Goal: Task Accomplishment & Management: Use online tool/utility

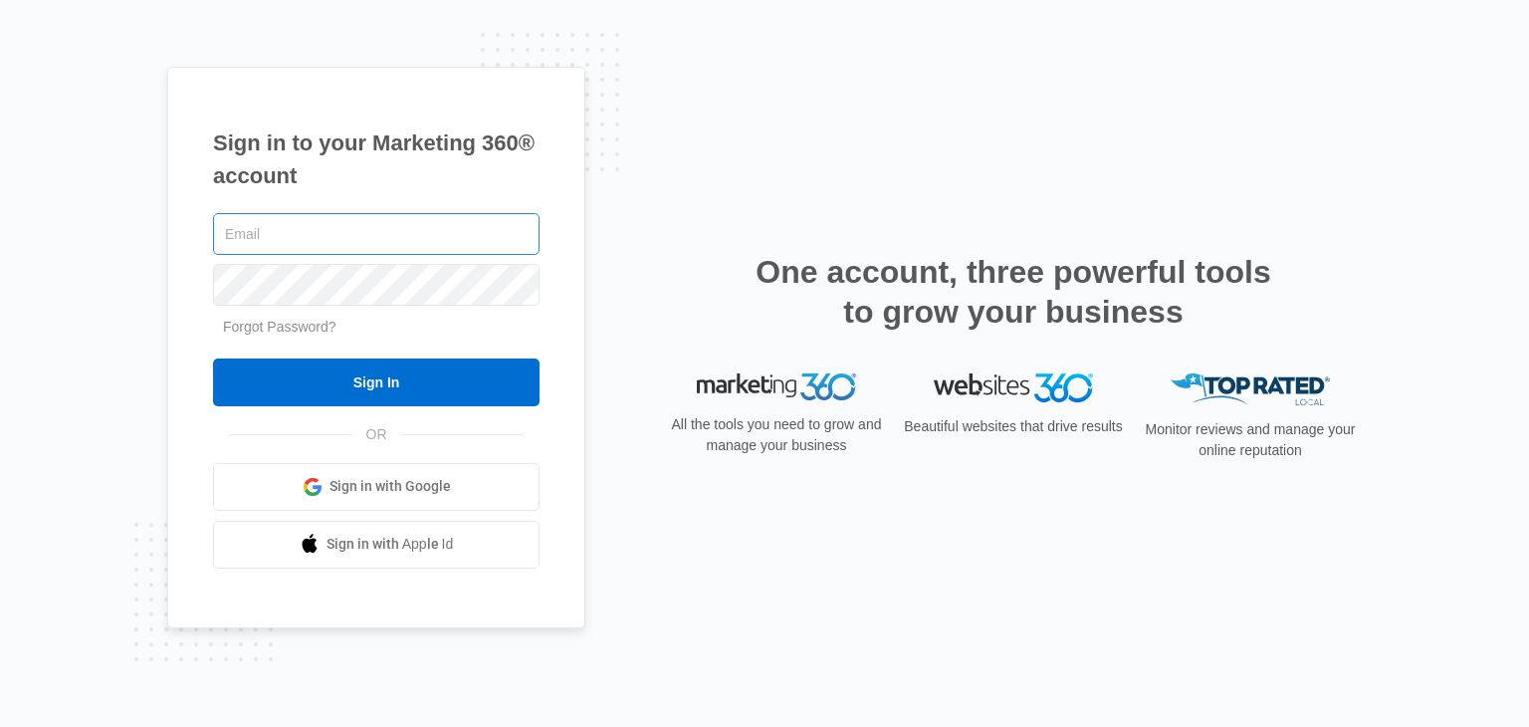
click at [246, 220] on input "text" at bounding box center [376, 234] width 326 height 42
click at [246, 220] on input "ma" at bounding box center [376, 234] width 326 height 42
type input "[PERSON_NAME][EMAIL_ADDRESS][DOMAIN_NAME]"
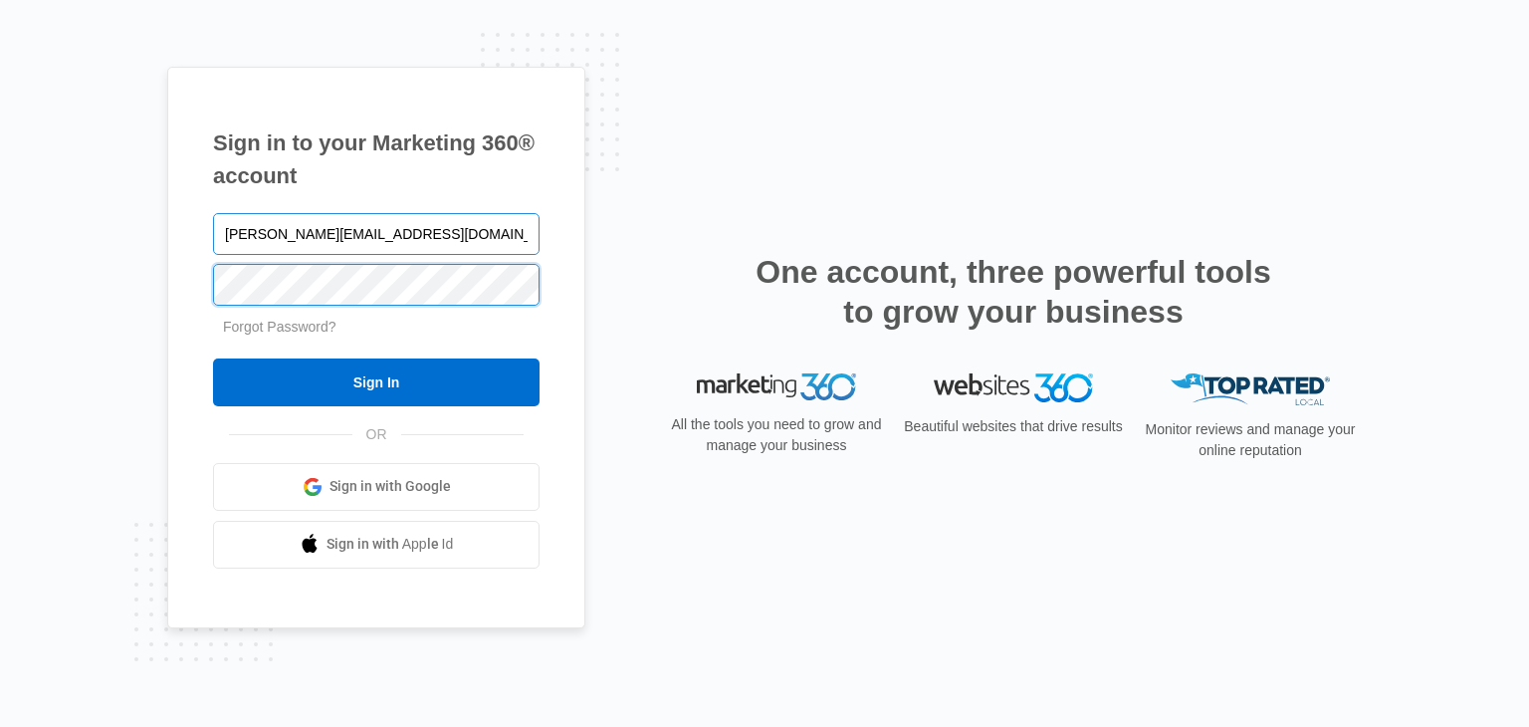
click at [213, 358] on input "Sign In" at bounding box center [376, 382] width 326 height 48
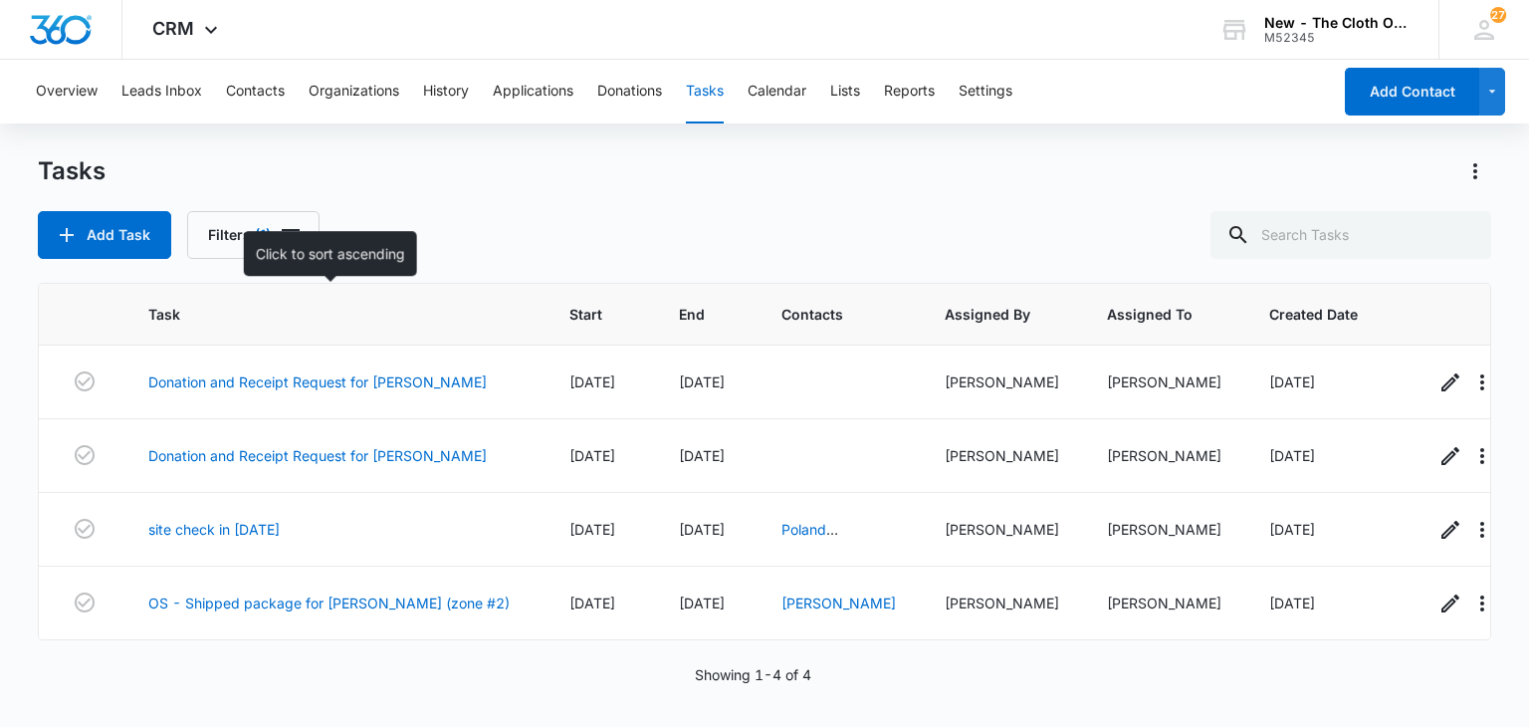
scroll to position [1, 6]
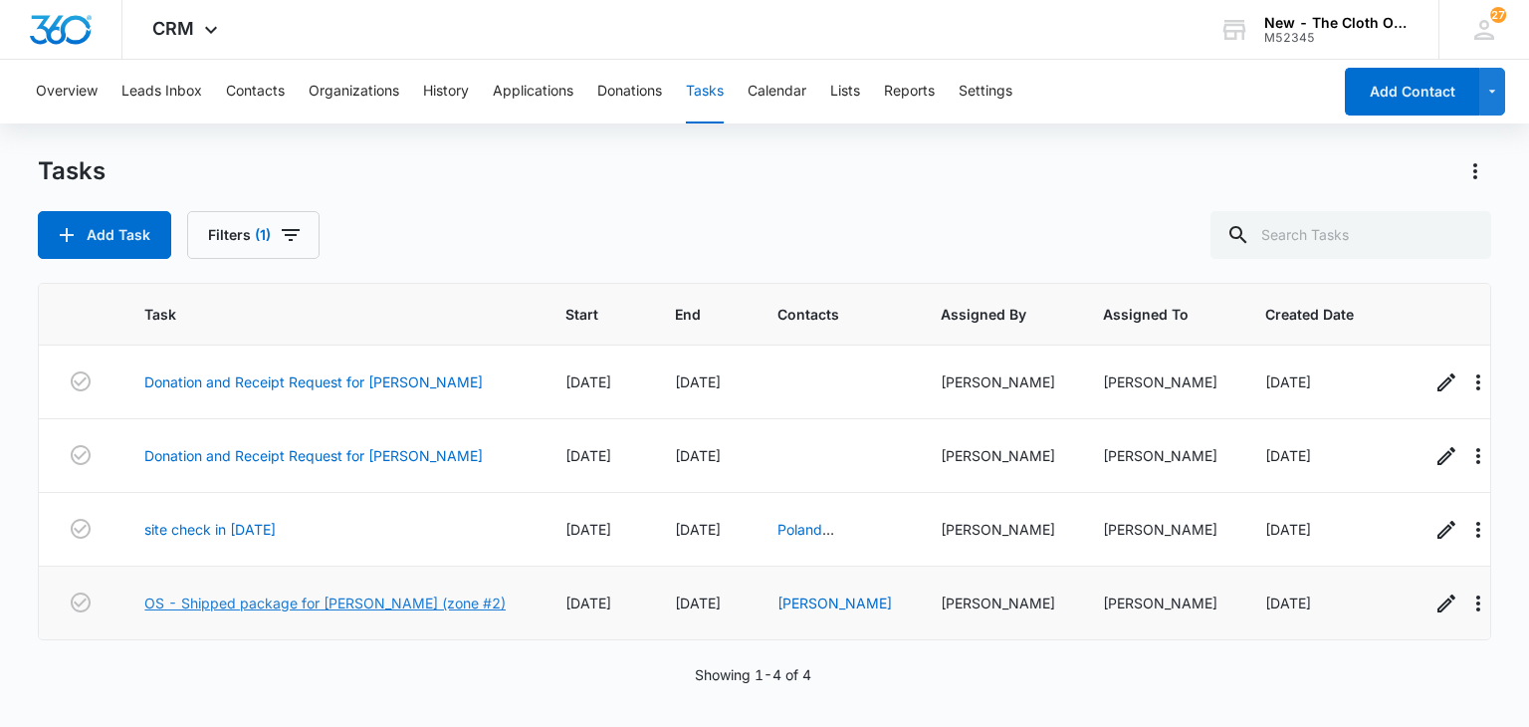
click at [364, 600] on link "OS - Shipped package for [PERSON_NAME] (zone #2)" at bounding box center [324, 602] width 361 height 21
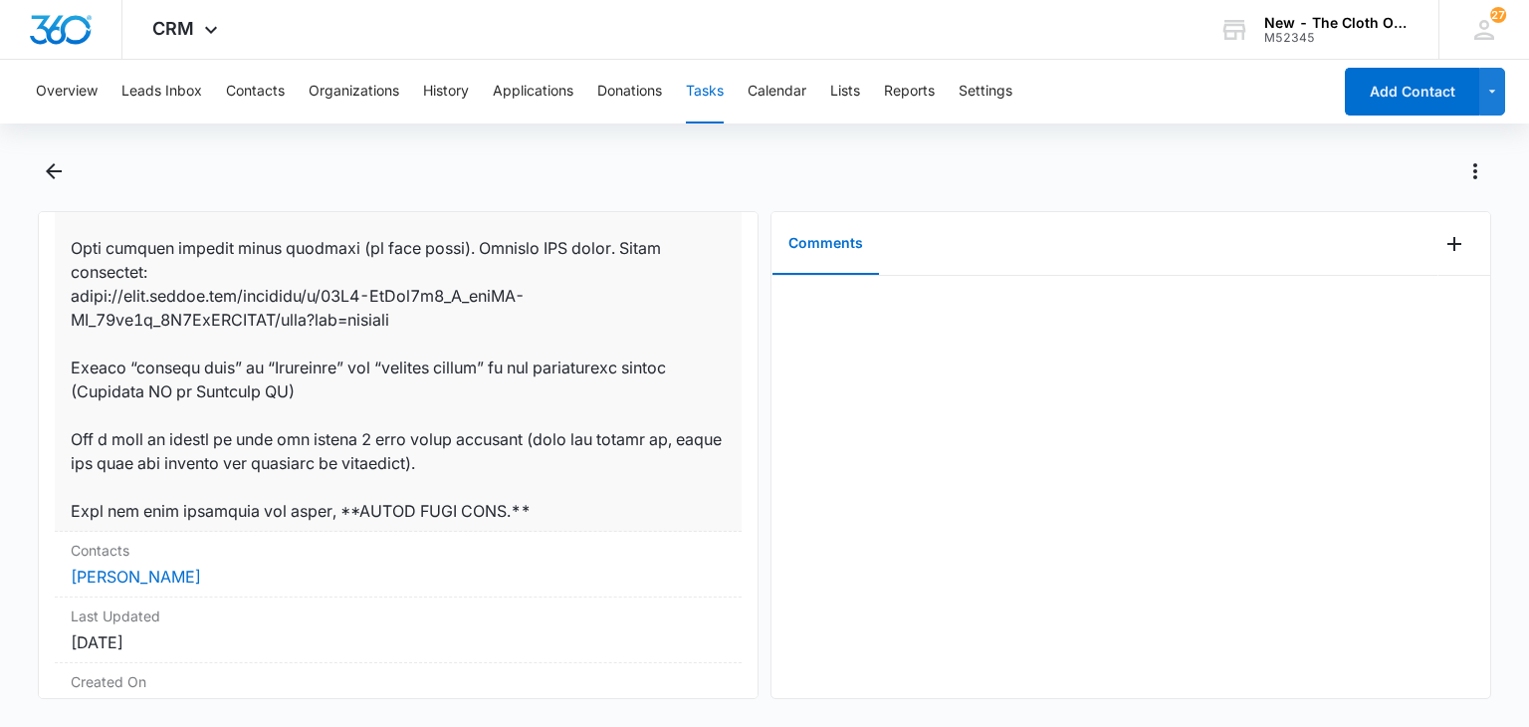
scroll to position [1533, 0]
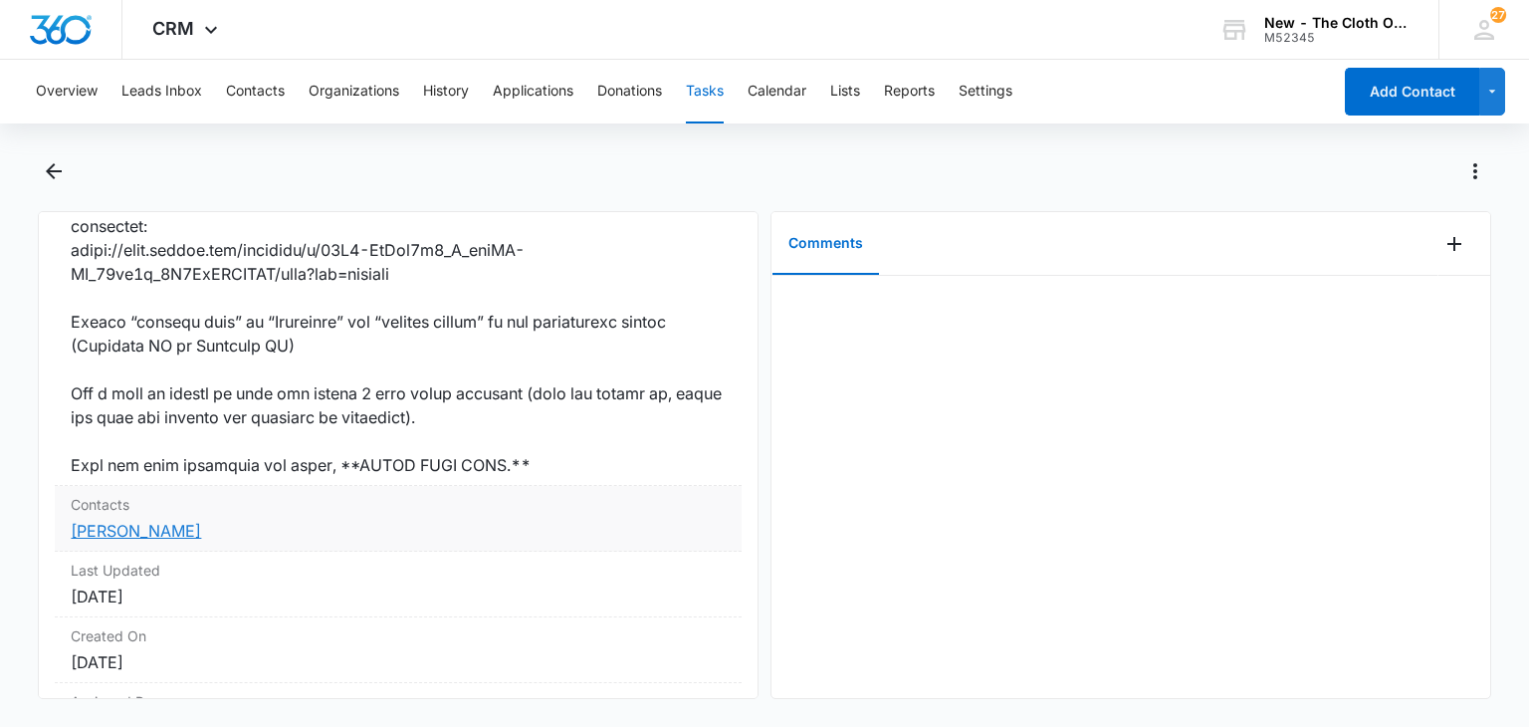
click at [137, 540] on link "[PERSON_NAME]" at bounding box center [136, 531] width 130 height 20
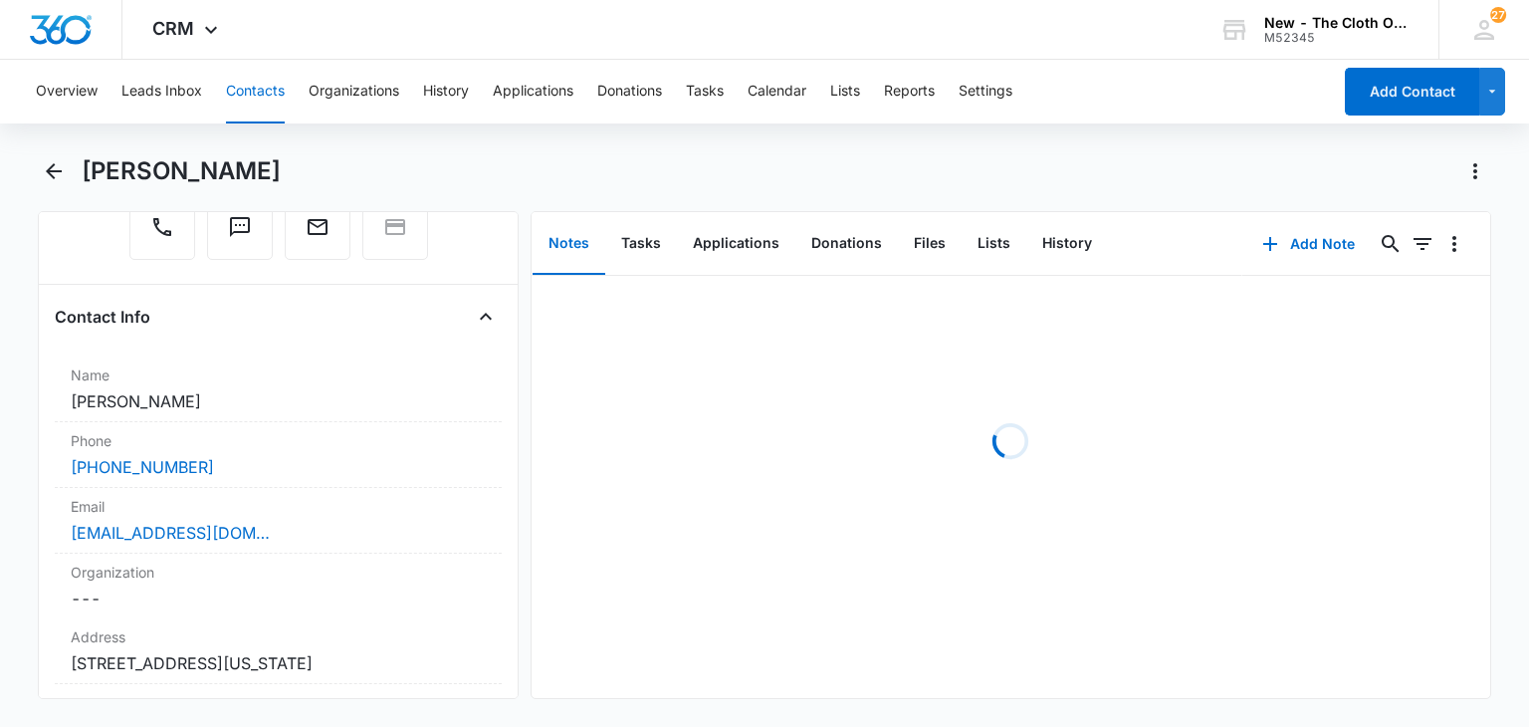
scroll to position [251, 0]
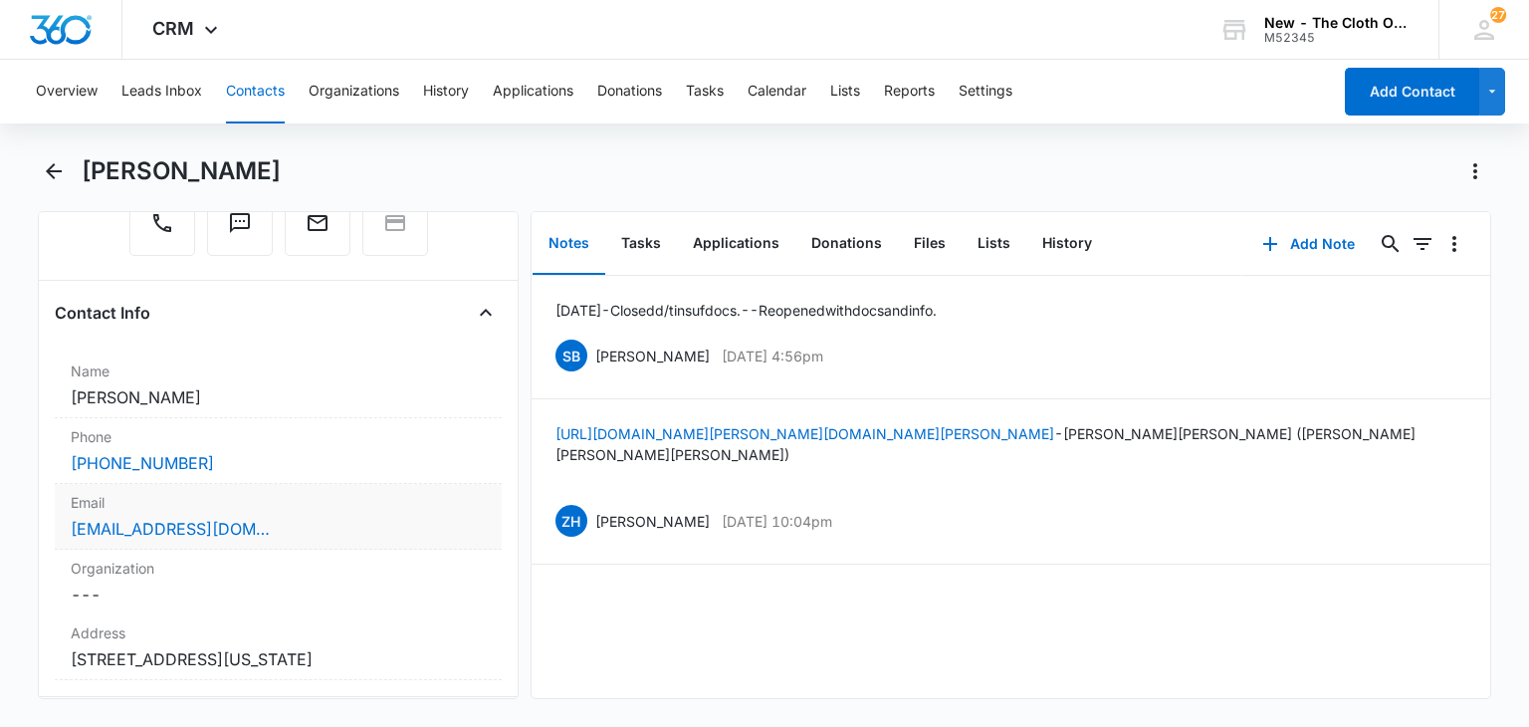
click at [308, 534] on div "[EMAIL_ADDRESS][DOMAIN_NAME]" at bounding box center [278, 529] width 414 height 24
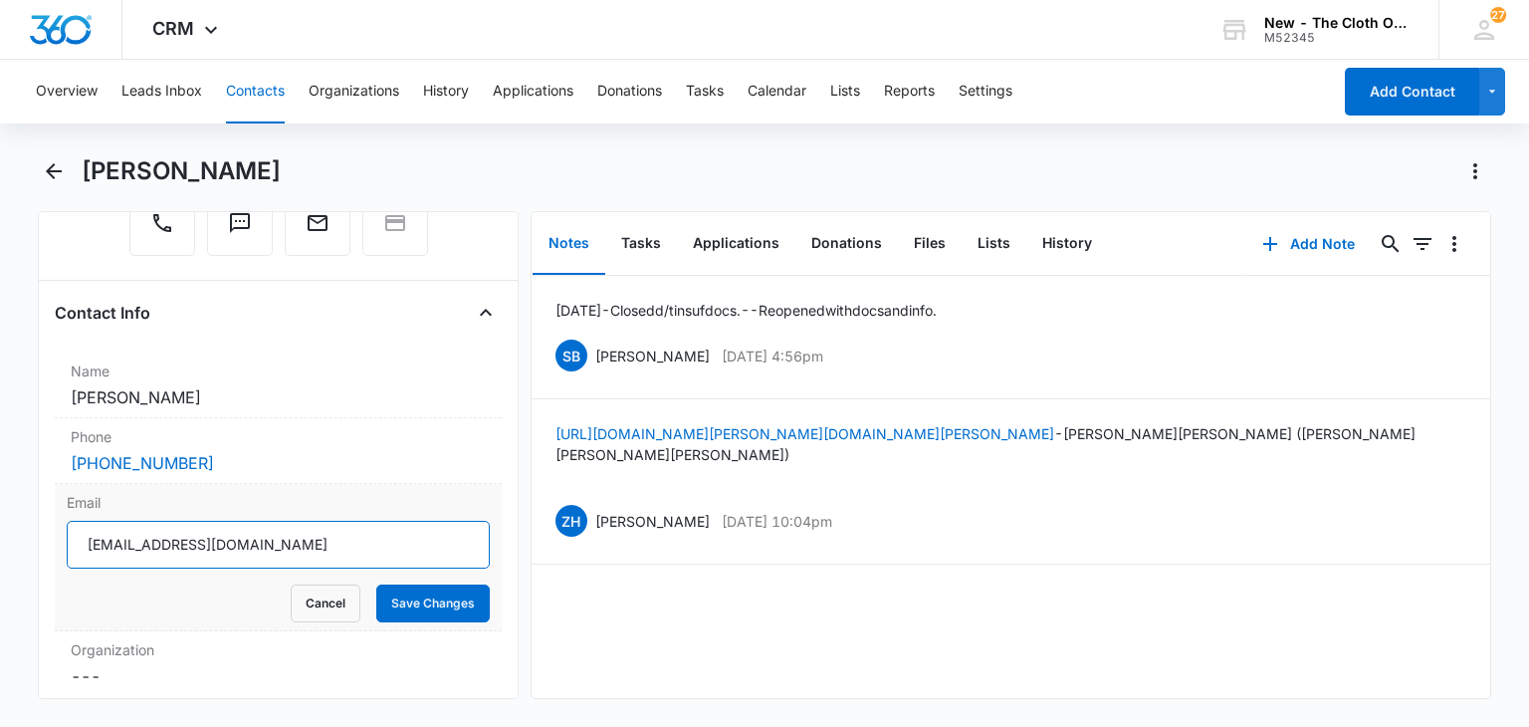
click at [303, 543] on input "[EMAIL_ADDRESS][DOMAIN_NAME]" at bounding box center [278, 545] width 422 height 48
click at [306, 592] on button "Cancel" at bounding box center [326, 603] width 70 height 38
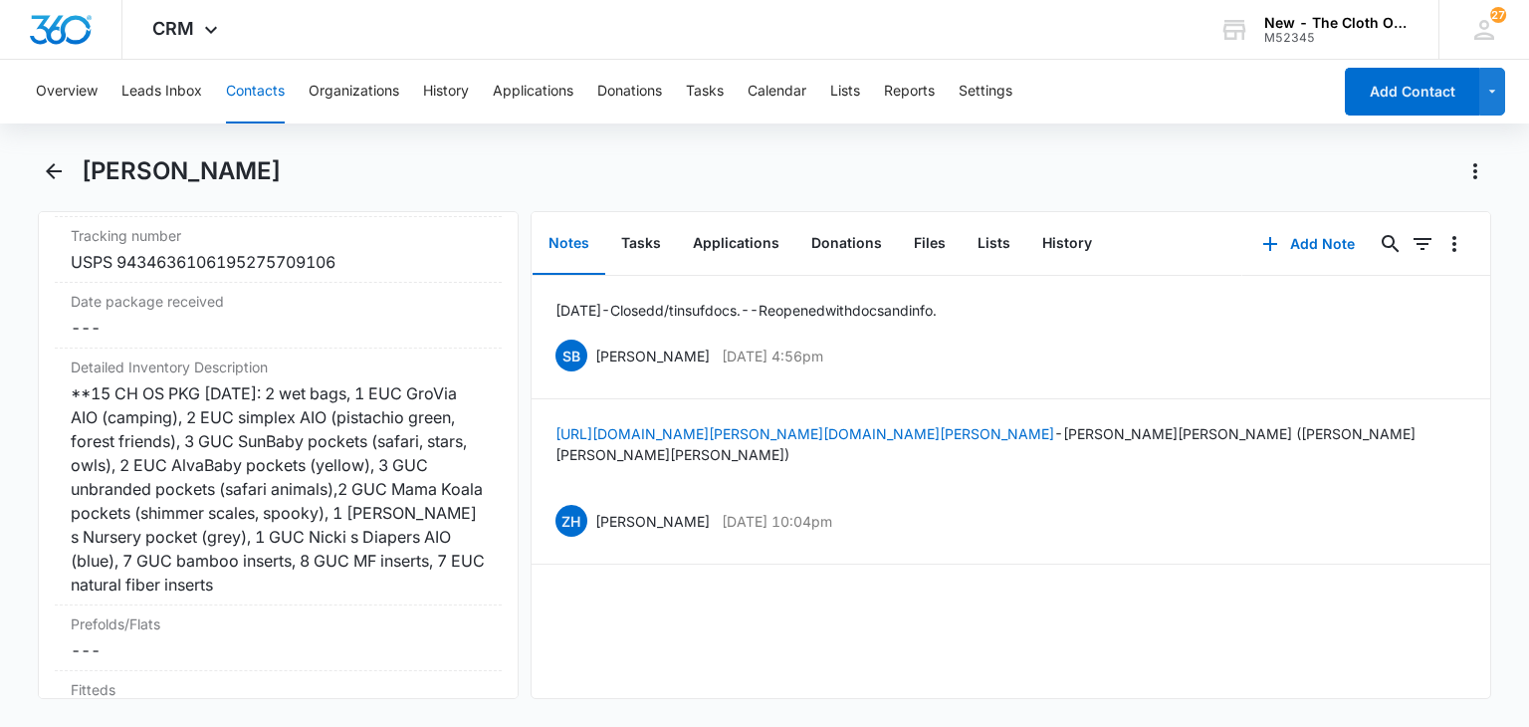
scroll to position [4774, 0]
click at [196, 277] on div "USPS 9434636106195275709106" at bounding box center [278, 265] width 414 height 24
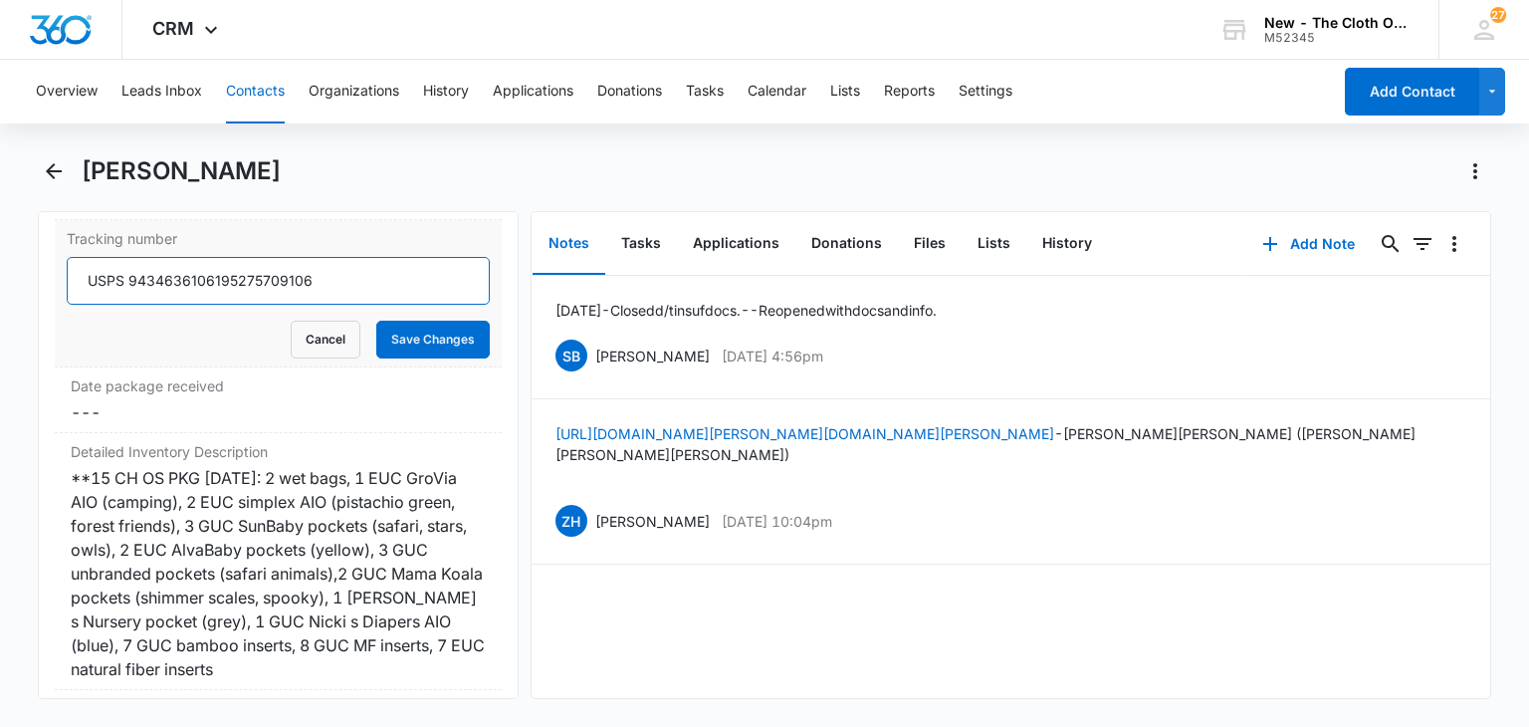
click at [223, 305] on input "USPS 9434636106195275709106" at bounding box center [278, 281] width 422 height 48
click at [303, 358] on button "Cancel" at bounding box center [326, 339] width 70 height 38
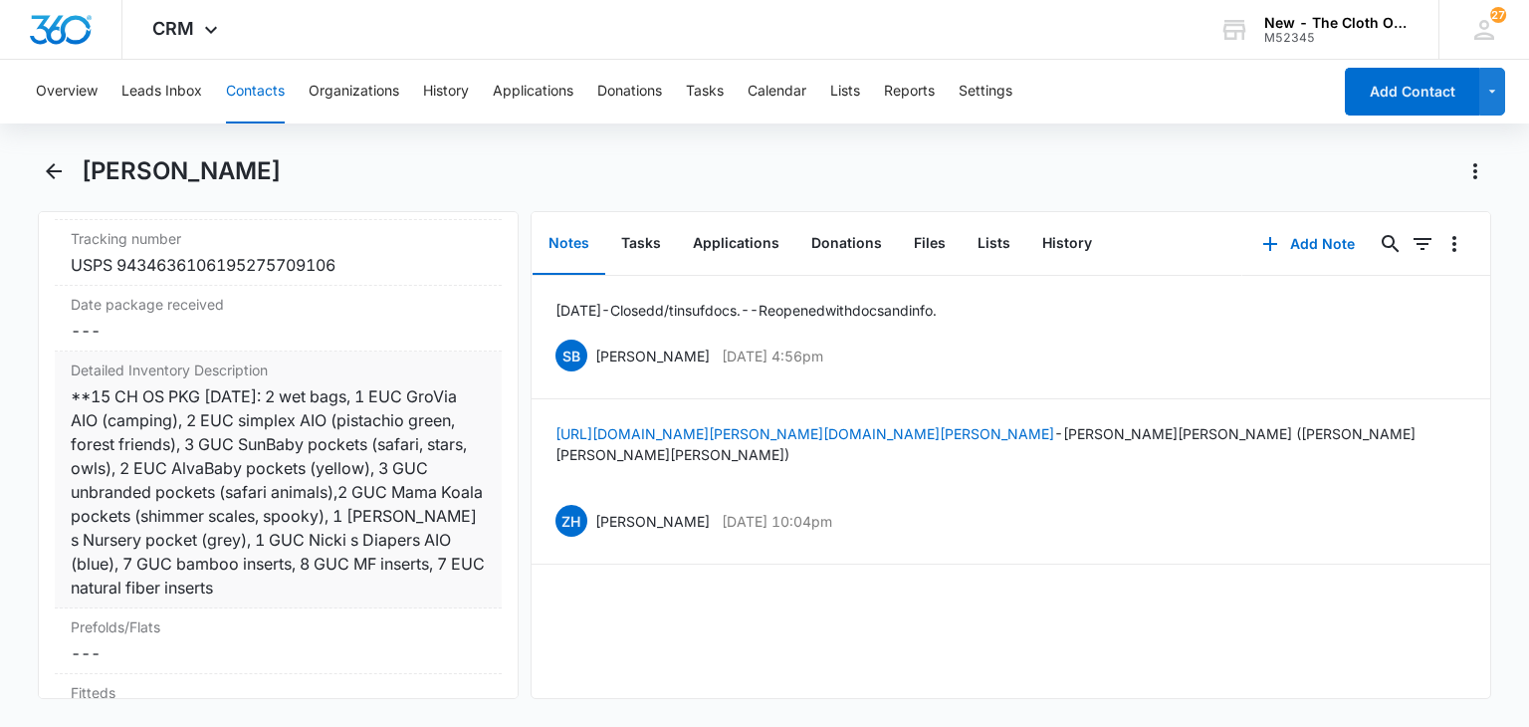
click at [223, 487] on div "**15 CH OS PKG [DATE]: 2 wet bags, 1 EUC GroVia AIO (camping), 2 EUC simplex AI…" at bounding box center [278, 491] width 414 height 215
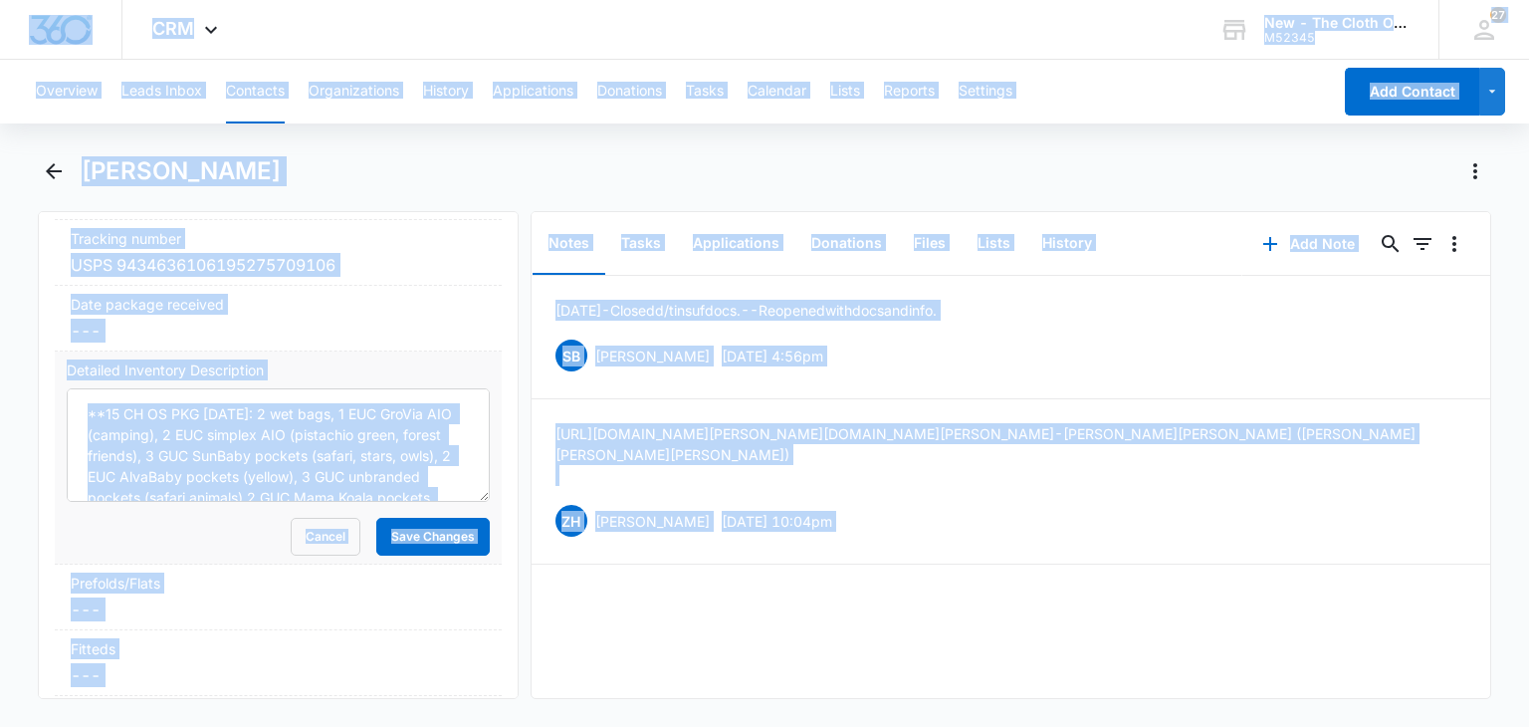
copy body "LOR Ipsu Dolorsitam CON Adipi Elitse Doe Temporincidi Utlab Etdolore MA Aliquae…"
click at [338, 472] on textarea "**15 CH OS PKG [DATE]: 2 wet bags, 1 EUC GroVia AIO (camping), 2 EUC simplex AI…" at bounding box center [278, 444] width 422 height 113
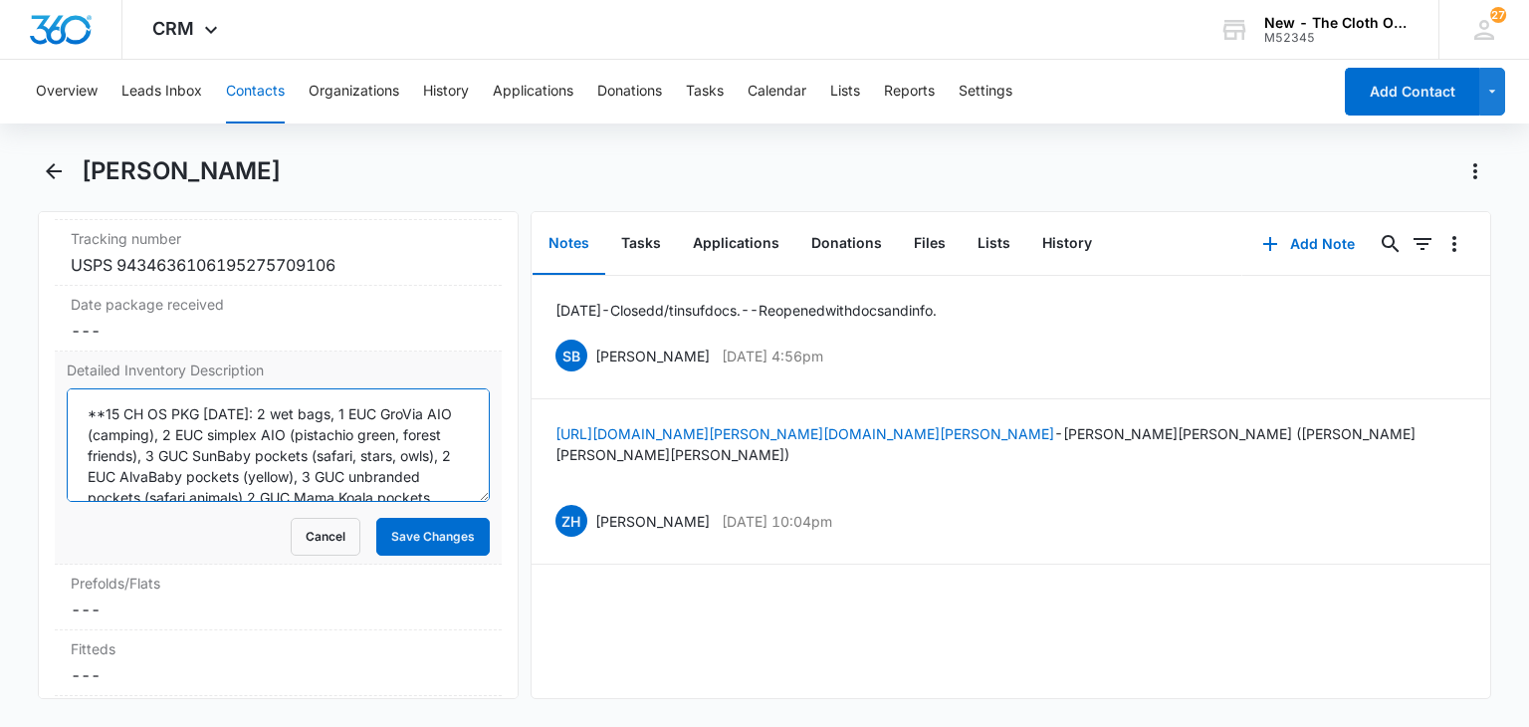
click at [338, 472] on textarea "**15 CH OS PKG [DATE]: 2 wet bags, 1 EUC GroVia AIO (camping), 2 EUC simplex AI…" at bounding box center [278, 444] width 422 height 113
click at [320, 555] on button "Cancel" at bounding box center [326, 537] width 70 height 38
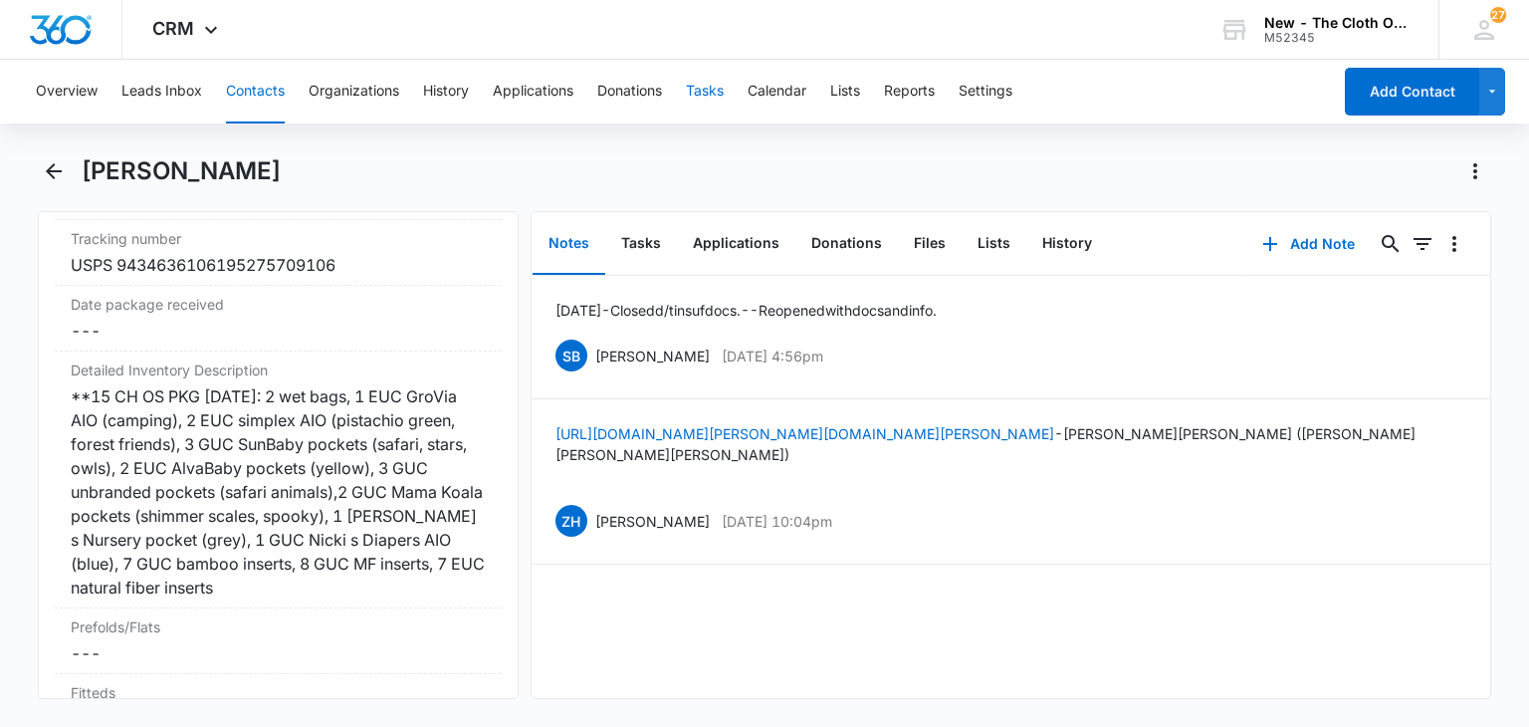
click at [713, 99] on button "Tasks" at bounding box center [705, 92] width 38 height 64
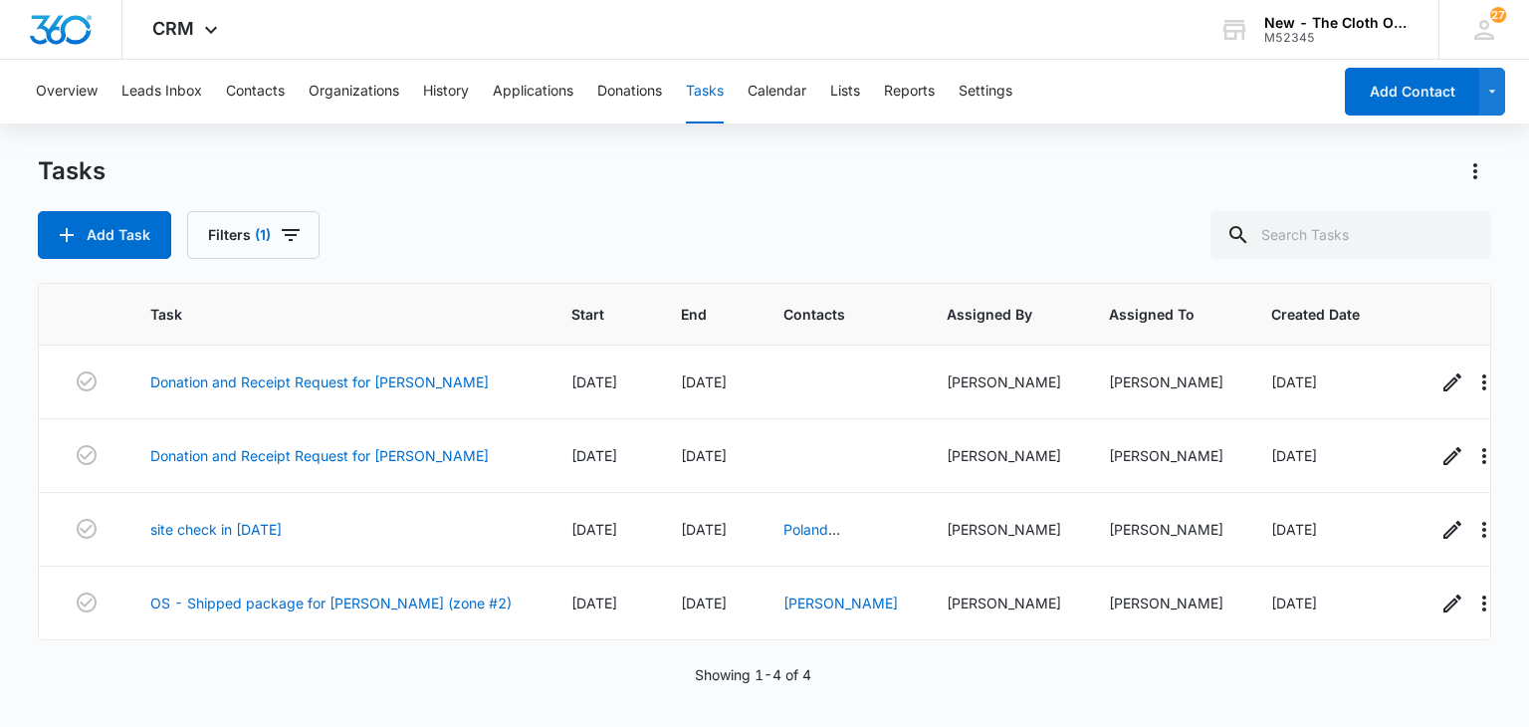
scroll to position [1, 0]
click at [268, 534] on link "site check in [DATE]" at bounding box center [215, 529] width 131 height 21
